Goal: Transaction & Acquisition: Purchase product/service

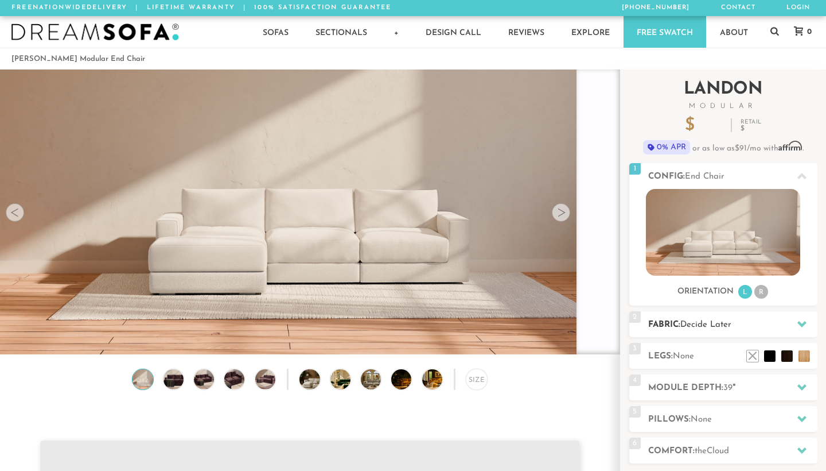
click at [721, 323] on span "Decide Later" at bounding box center [706, 324] width 51 height 9
click at [804, 321] on icon at bounding box center [802, 323] width 9 height 9
click at [763, 206] on img at bounding box center [723, 232] width 154 height 87
click at [760, 291] on li "R" at bounding box center [762, 292] width 14 height 14
click at [692, 389] on h2 "Module Depth: 39 "" at bounding box center [733, 387] width 169 height 13
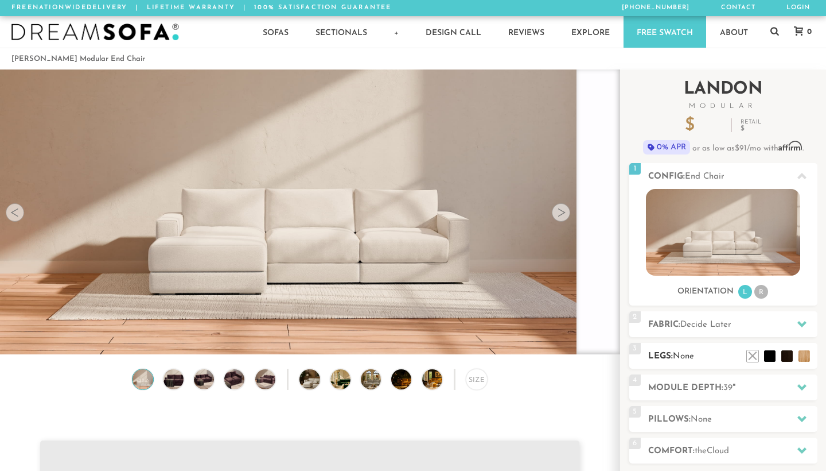
click at [720, 360] on h2 "Legs: None" at bounding box center [733, 356] width 169 height 13
click at [769, 355] on li at bounding box center [753, 339] width 46 height 46
click at [791, 357] on li at bounding box center [770, 339] width 46 height 46
click at [666, 356] on h2 "Legs: None" at bounding box center [733, 356] width 169 height 13
click at [637, 350] on span "3" at bounding box center [635, 348] width 11 height 11
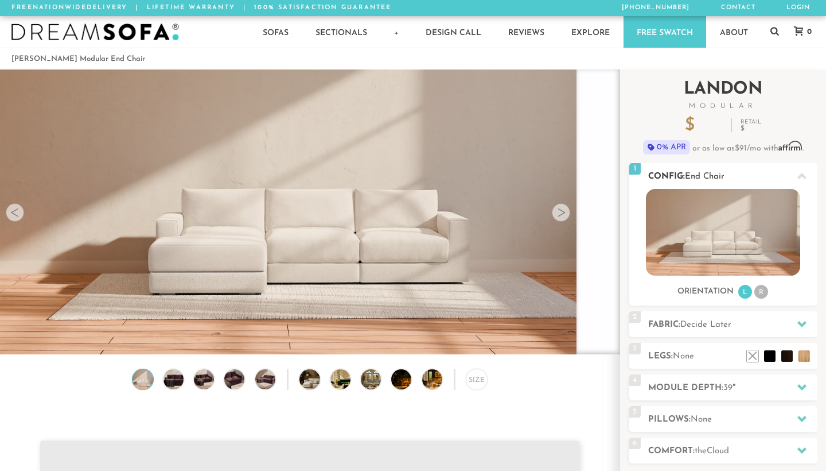
click at [637, 165] on span "1" at bounding box center [635, 168] width 11 height 11
click at [799, 176] on icon at bounding box center [802, 176] width 9 height 6
click at [761, 294] on li "R" at bounding box center [762, 292] width 14 height 14
